Goal: Information Seeking & Learning: Learn about a topic

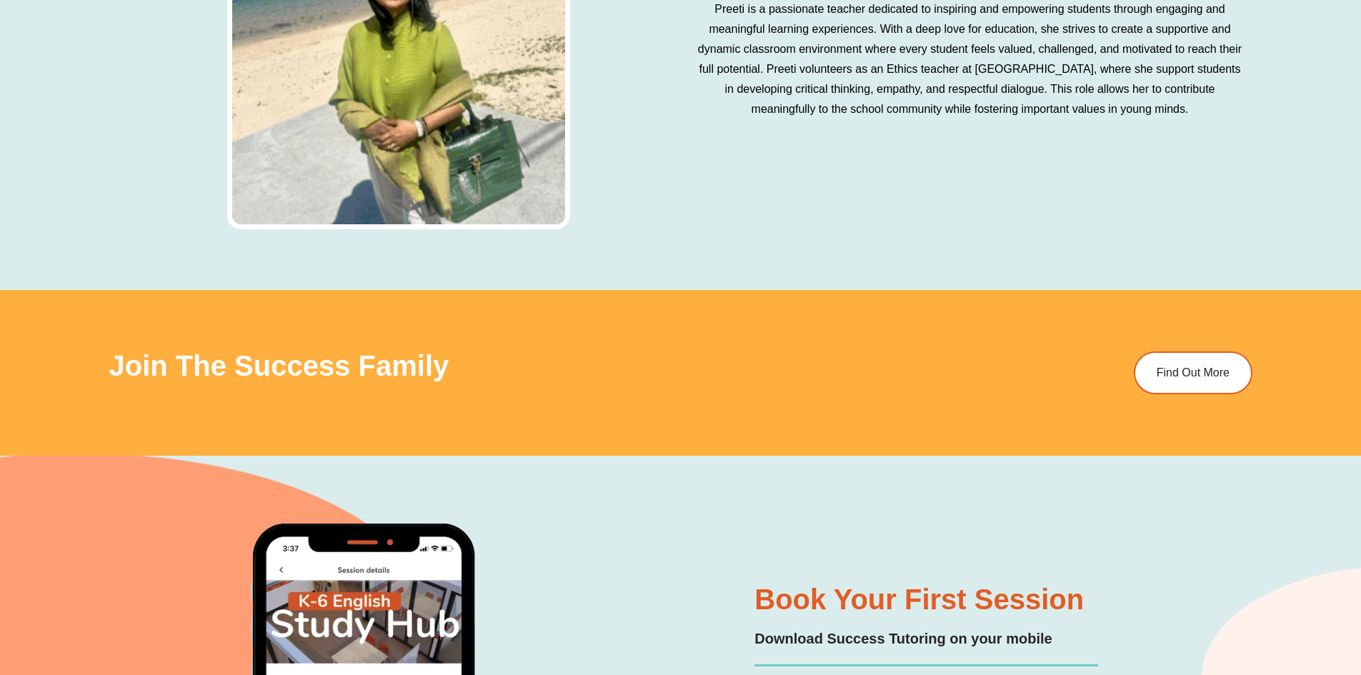
scroll to position [5503, 0]
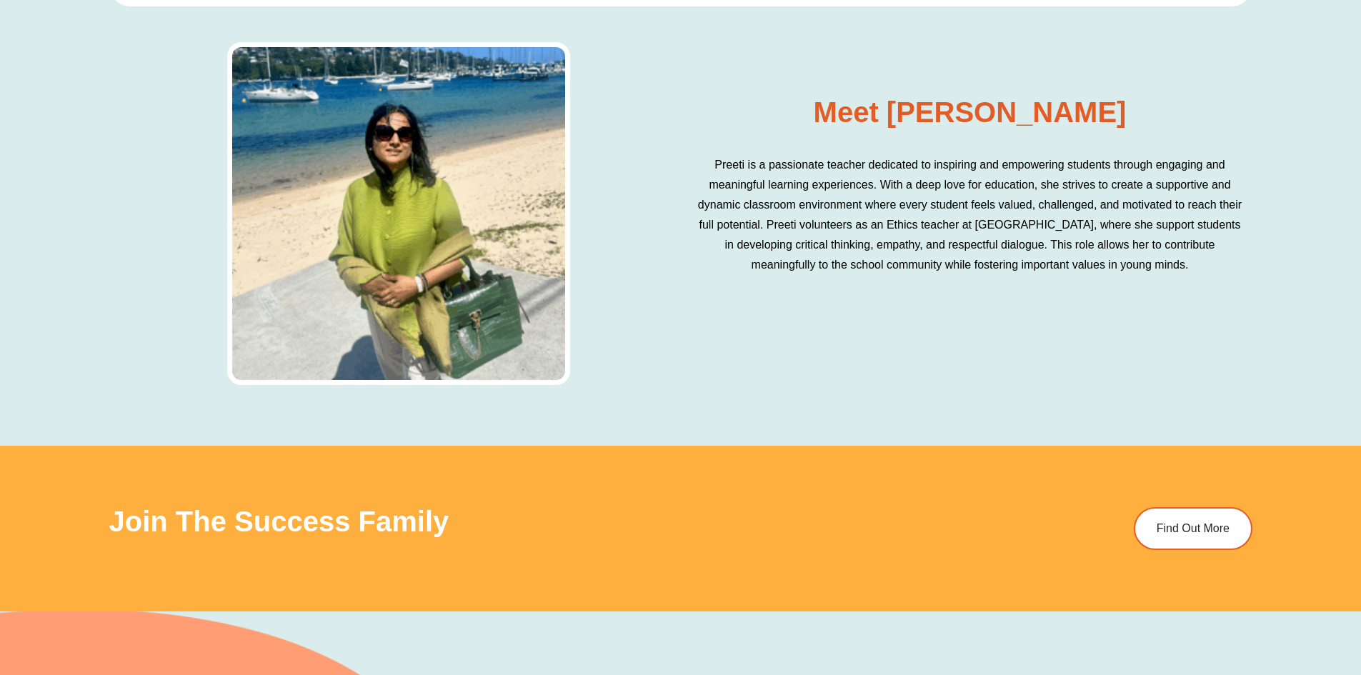
drag, startPoint x: 892, startPoint y: 92, endPoint x: 1030, endPoint y: 279, distance: 232.5
click at [1030, 279] on div "Meet [PERSON_NAME] Preeti is a passionate teacher dedicated to inspiring and em…" at bounding box center [970, 203] width 565 height 224
copy div "Meet Preeti Preeti is a passionate teacher dedicated to inspiring and empowerin…"
click at [1146, 347] on div "Meet [PERSON_NAME] Preeti is a passionate teacher dedicated to inspiring and em…" at bounding box center [680, 210] width 1143 height 350
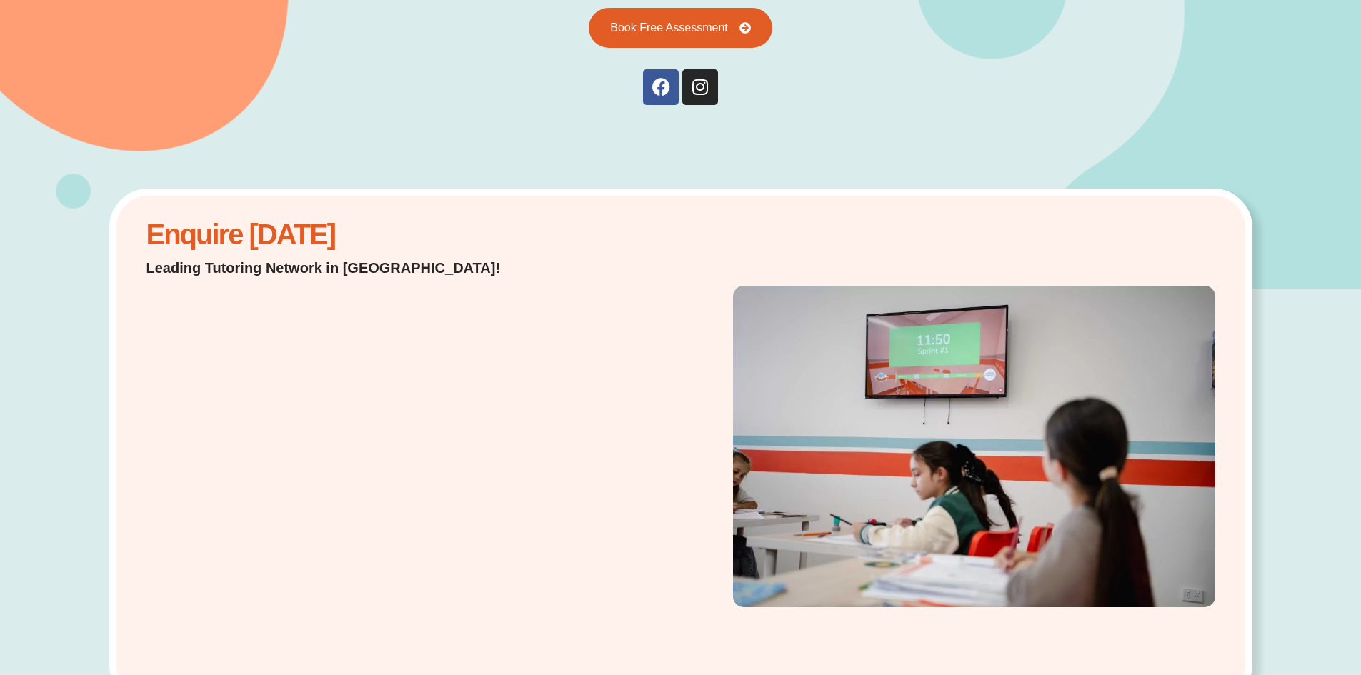
scroll to position [0, 0]
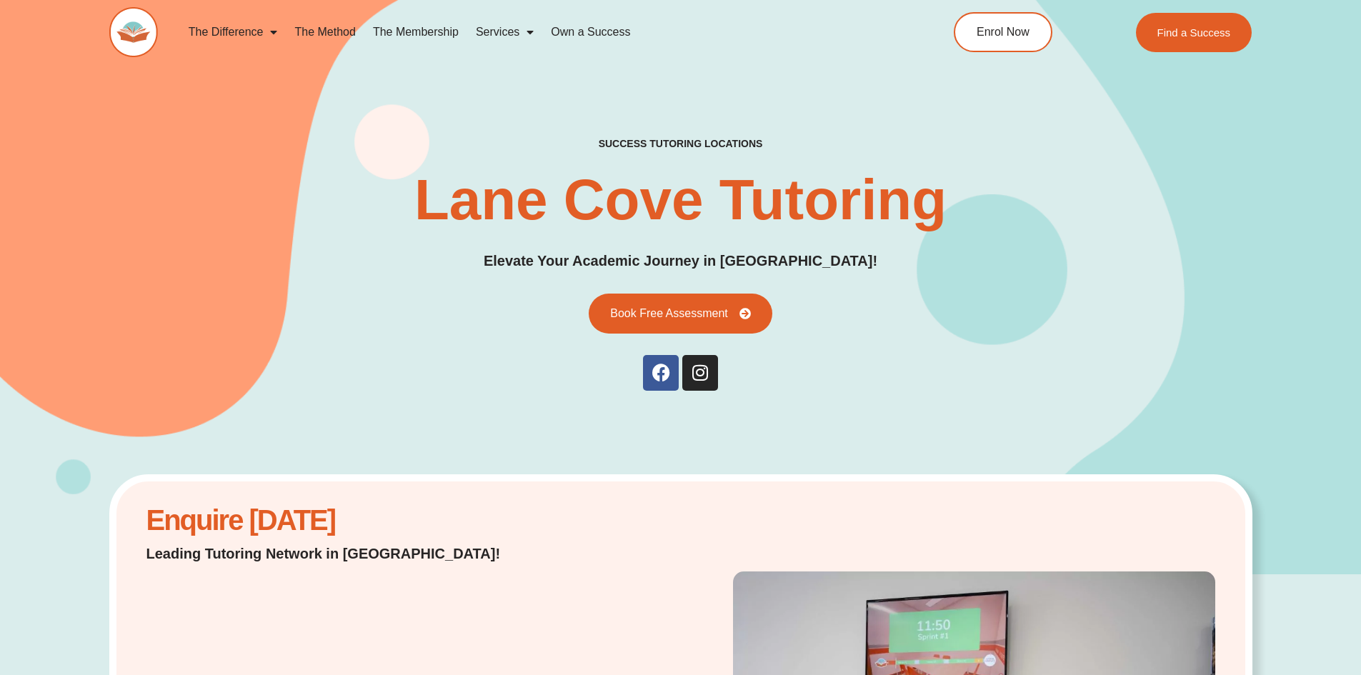
click at [335, 29] on link "The Method" at bounding box center [325, 32] width 78 height 33
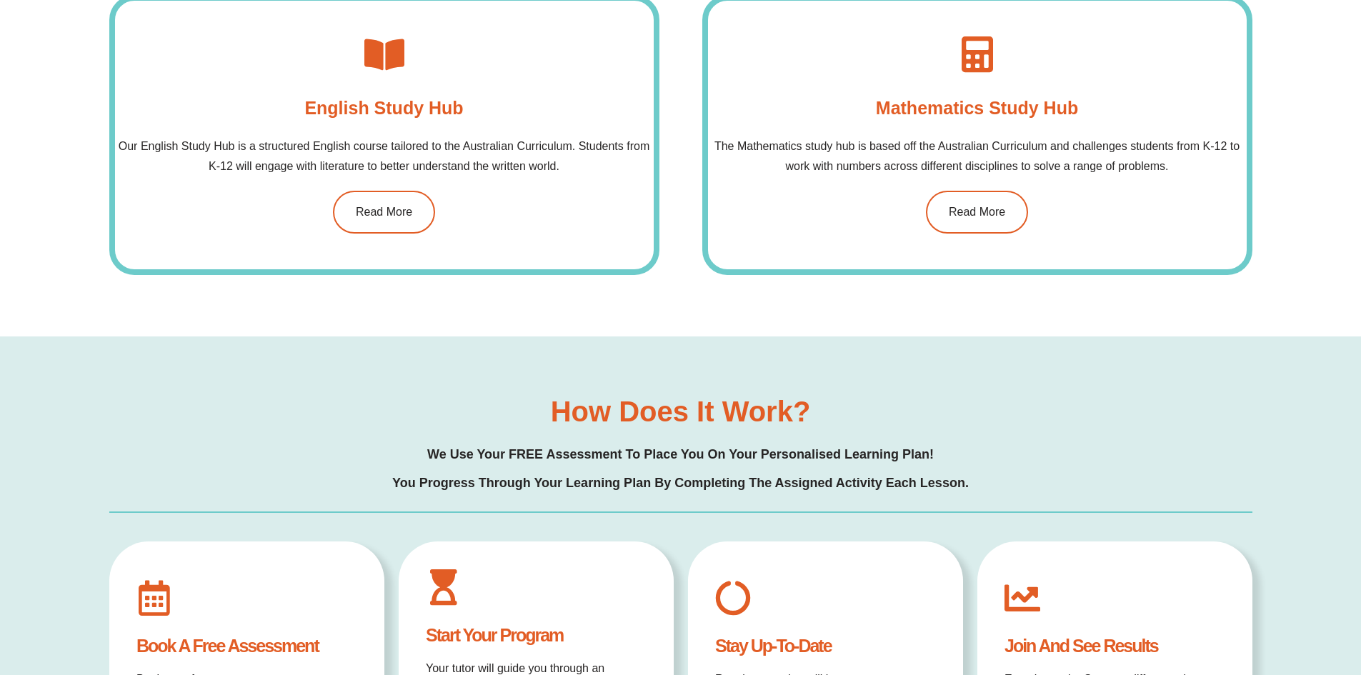
scroll to position [1356, 0]
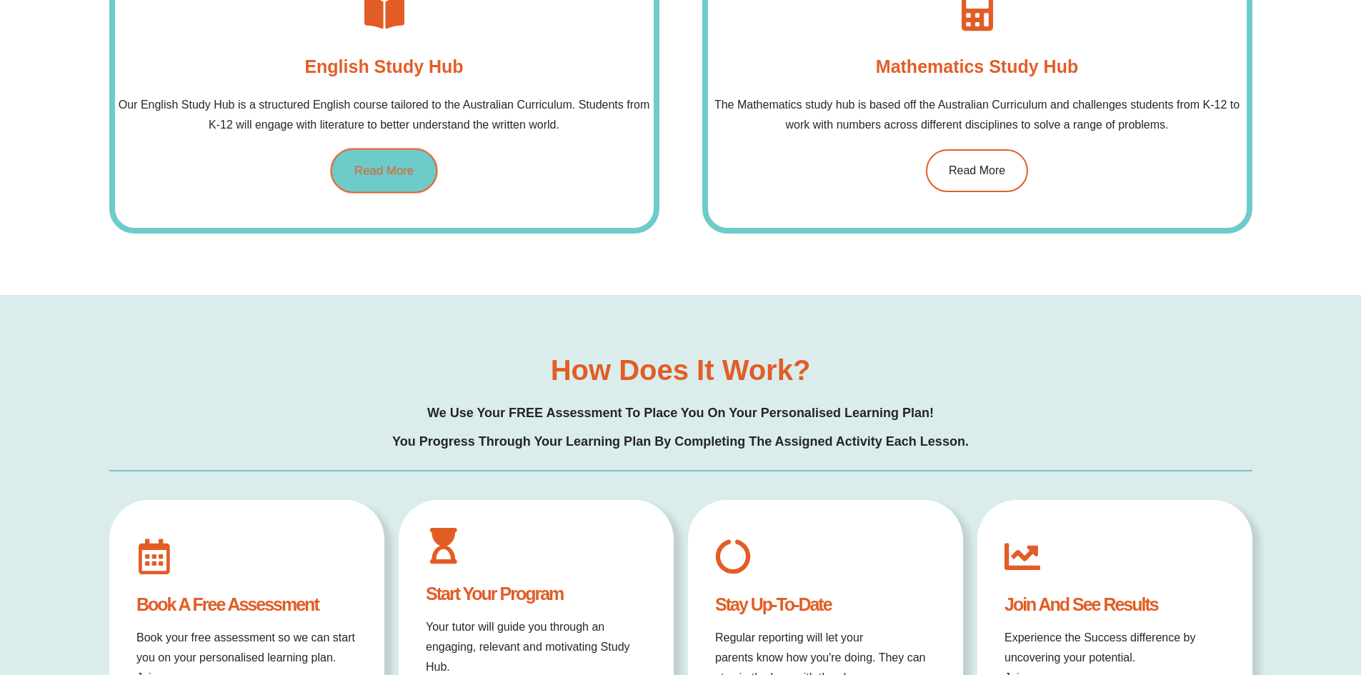
click at [359, 159] on link "Read More" at bounding box center [383, 171] width 107 height 45
